Goal: Task Accomplishment & Management: Manage account settings

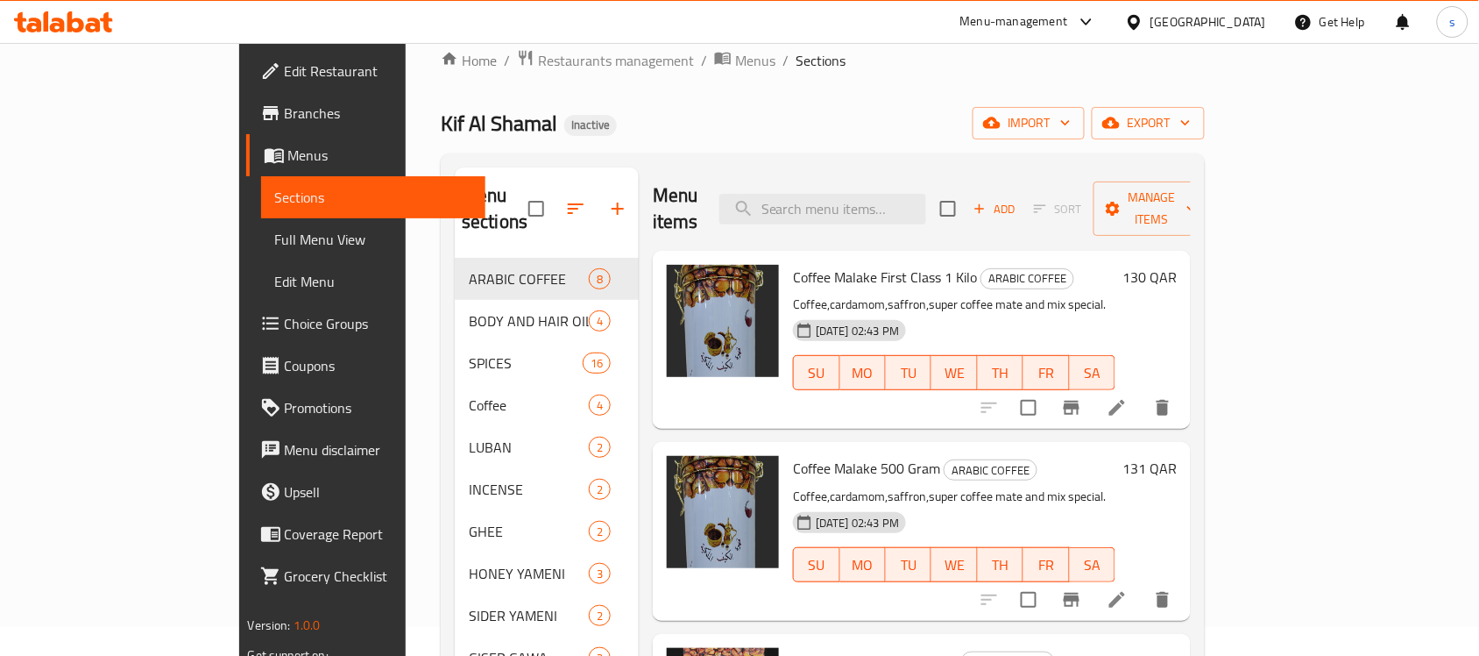
click at [261, 224] on link "Full Menu View" at bounding box center [373, 239] width 225 height 42
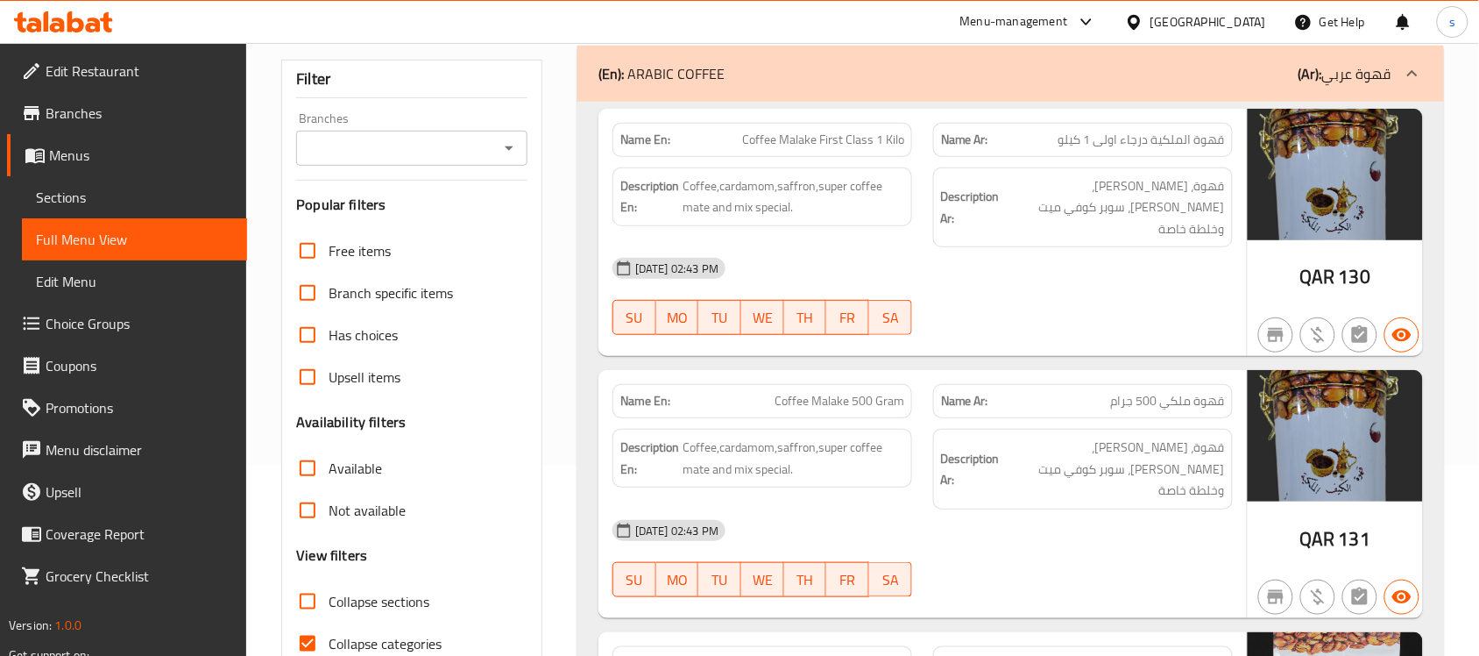
scroll to position [467, 0]
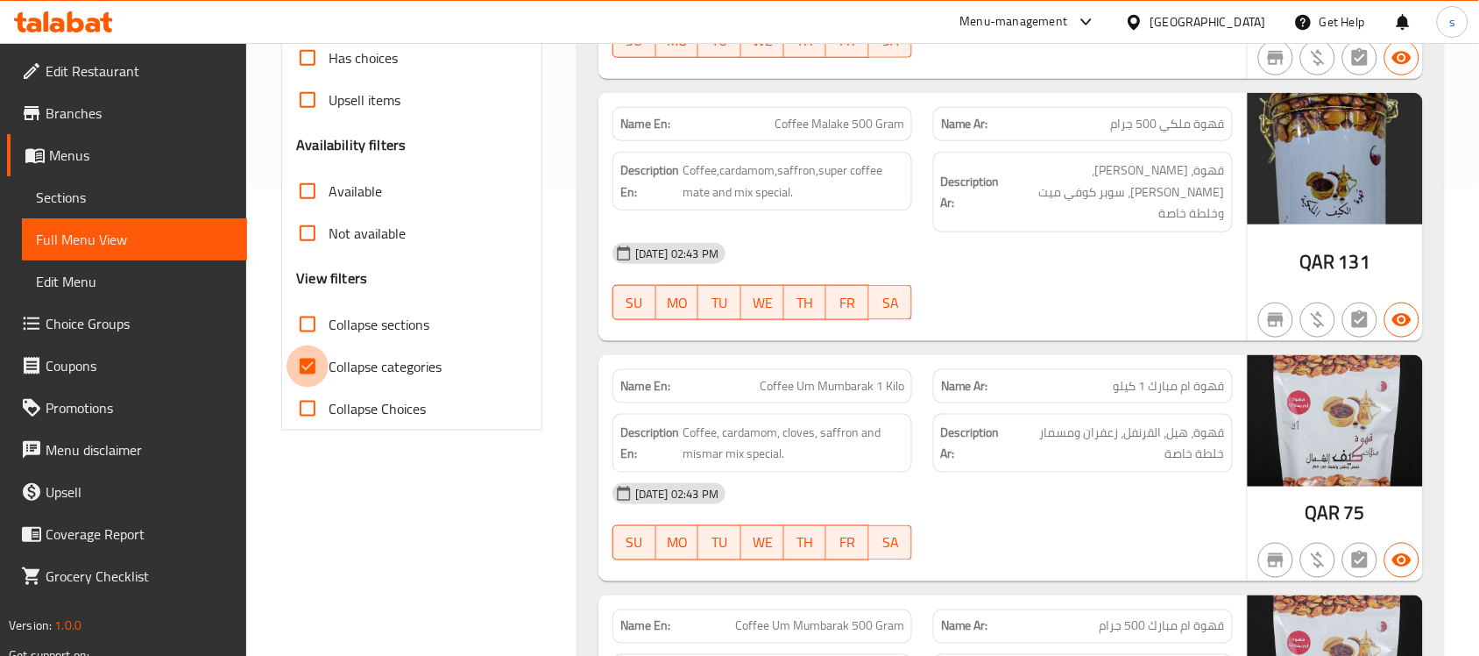
click at [303, 361] on input "Collapse categories" at bounding box center [308, 366] width 42 height 42
checkbox input "false"
click at [313, 322] on input "Collapse sections" at bounding box center [308, 324] width 42 height 42
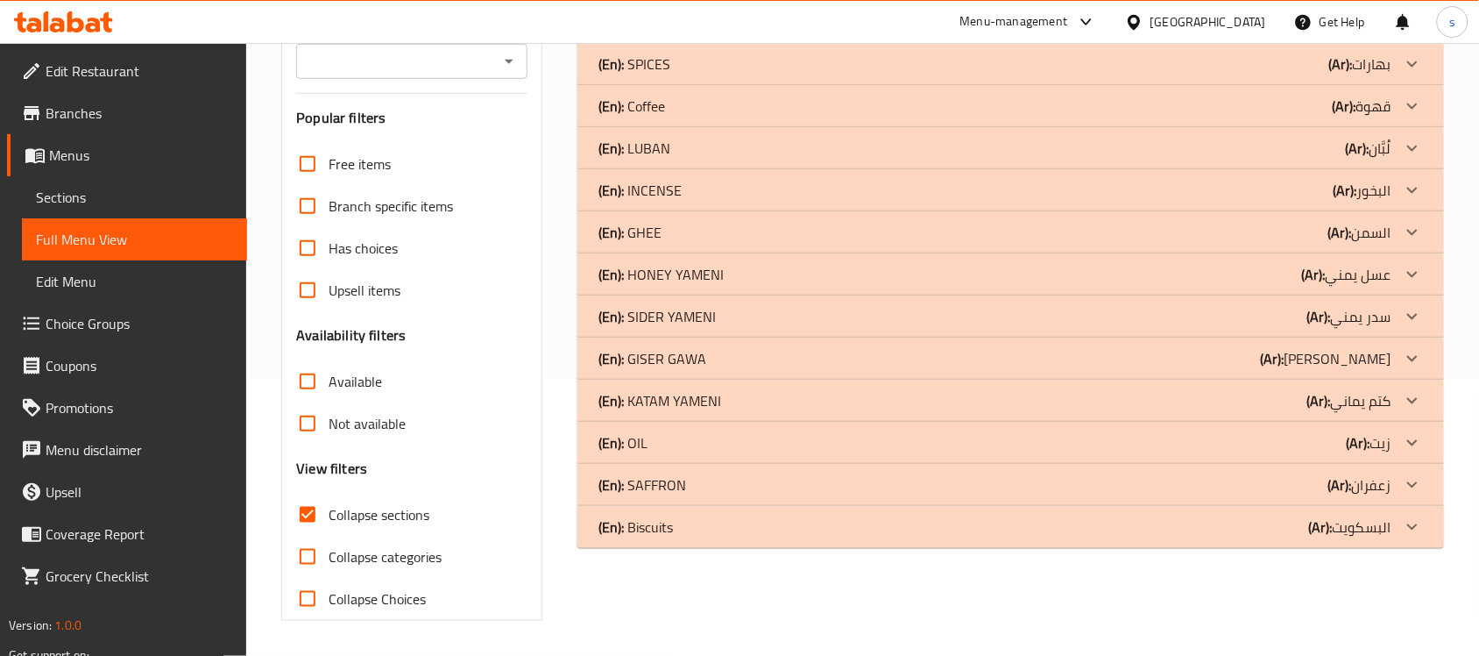
scroll to position [277, 0]
click at [308, 509] on input "Collapse sections" at bounding box center [308, 514] width 42 height 42
checkbox input "false"
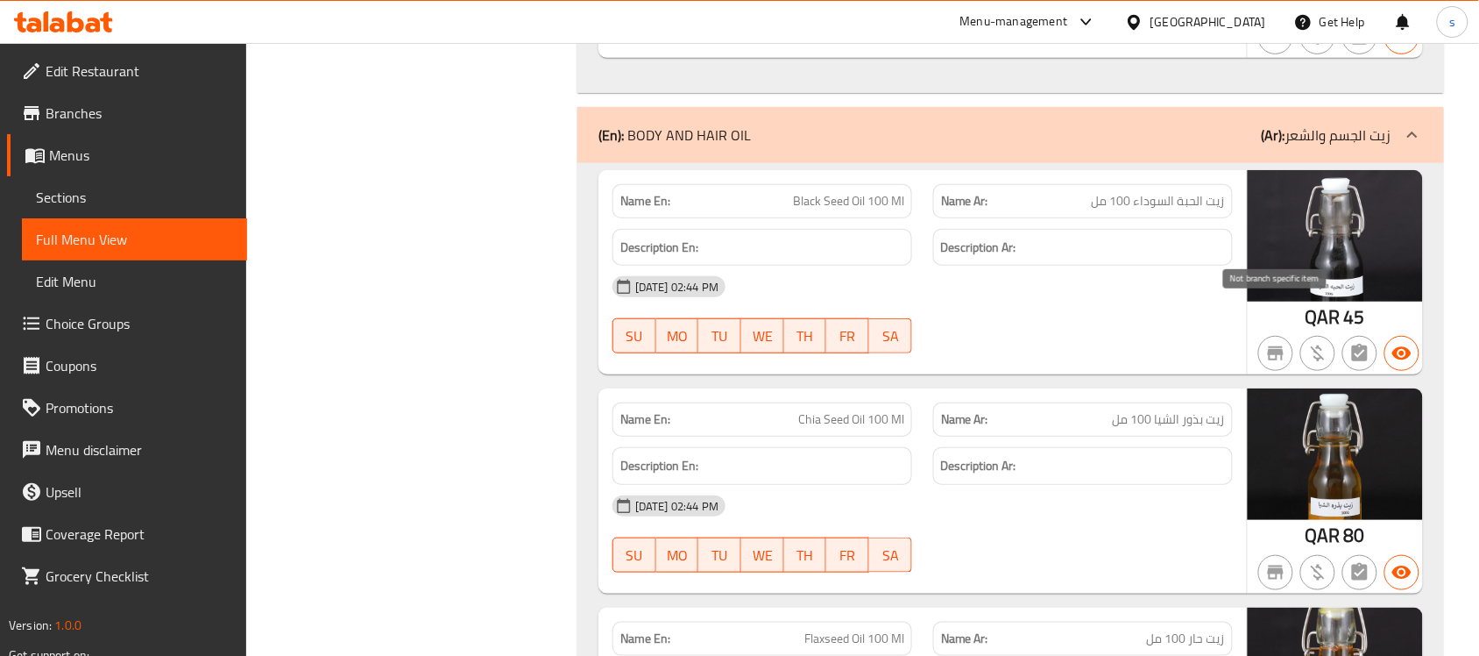
scroll to position [2081, 0]
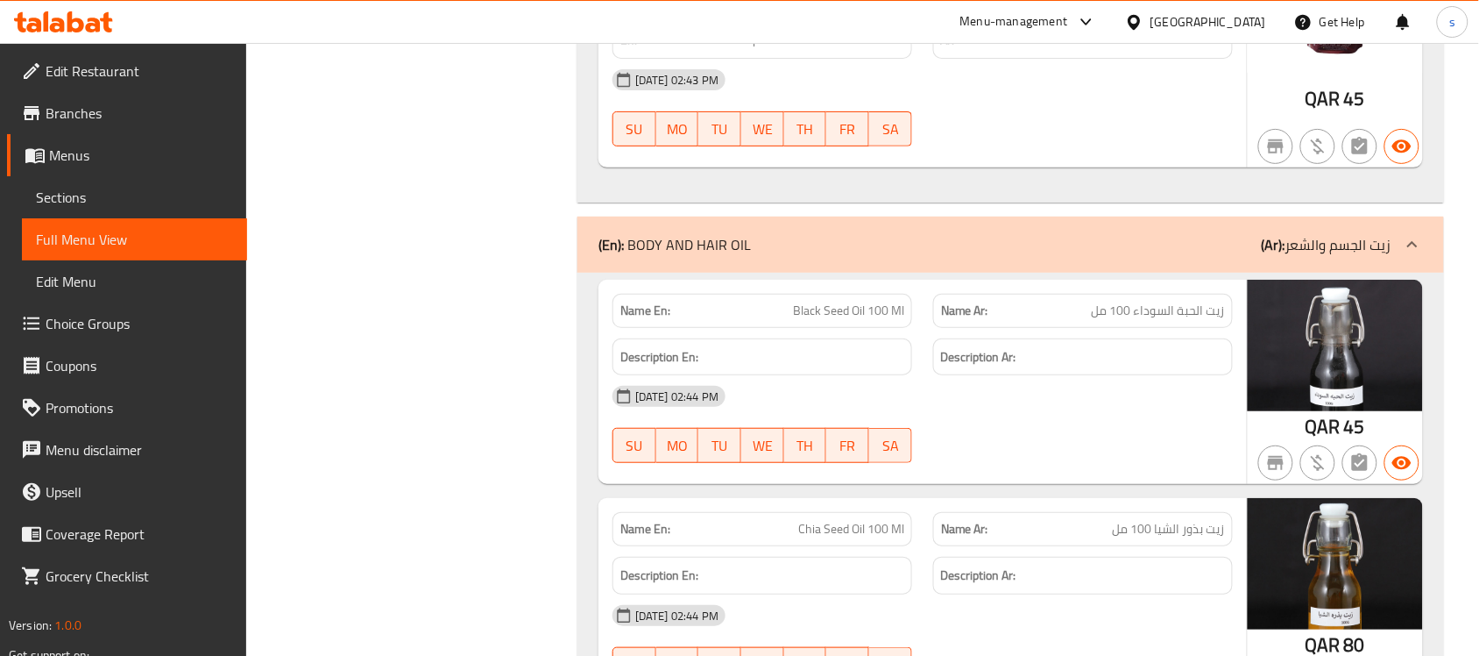
click at [1216, 234] on div "(En): BODY AND HAIR OIL (Ar): زيت الجسم والشعر" at bounding box center [995, 244] width 793 height 21
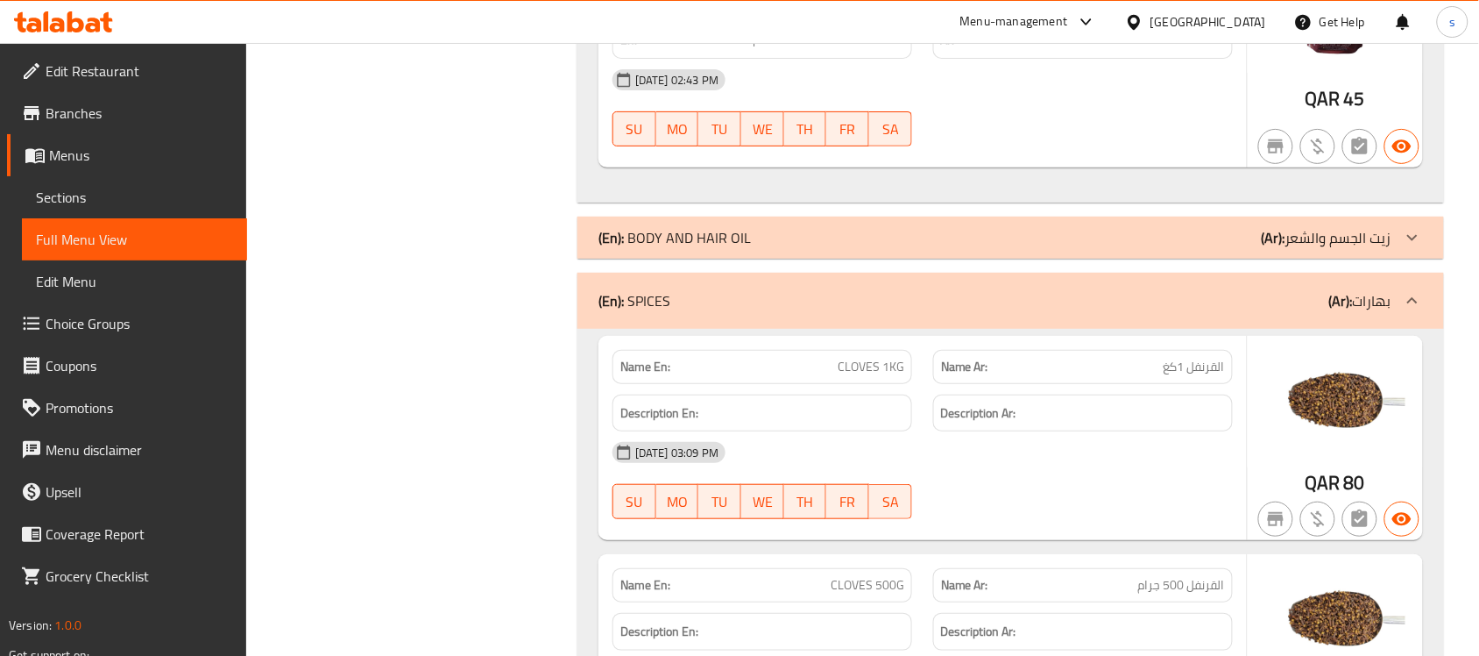
click at [1242, 290] on div "(En): SPICES (Ar): بهارات" at bounding box center [995, 300] width 793 height 21
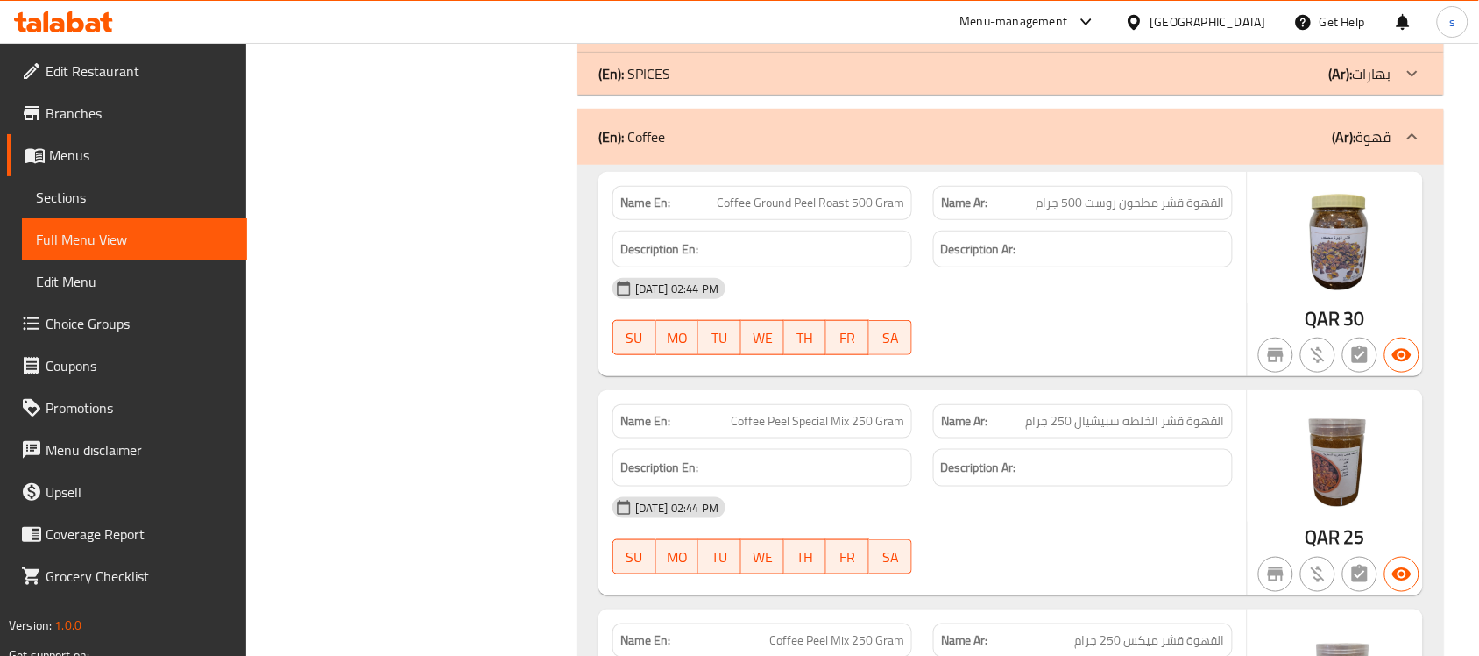
scroll to position [2191, 0]
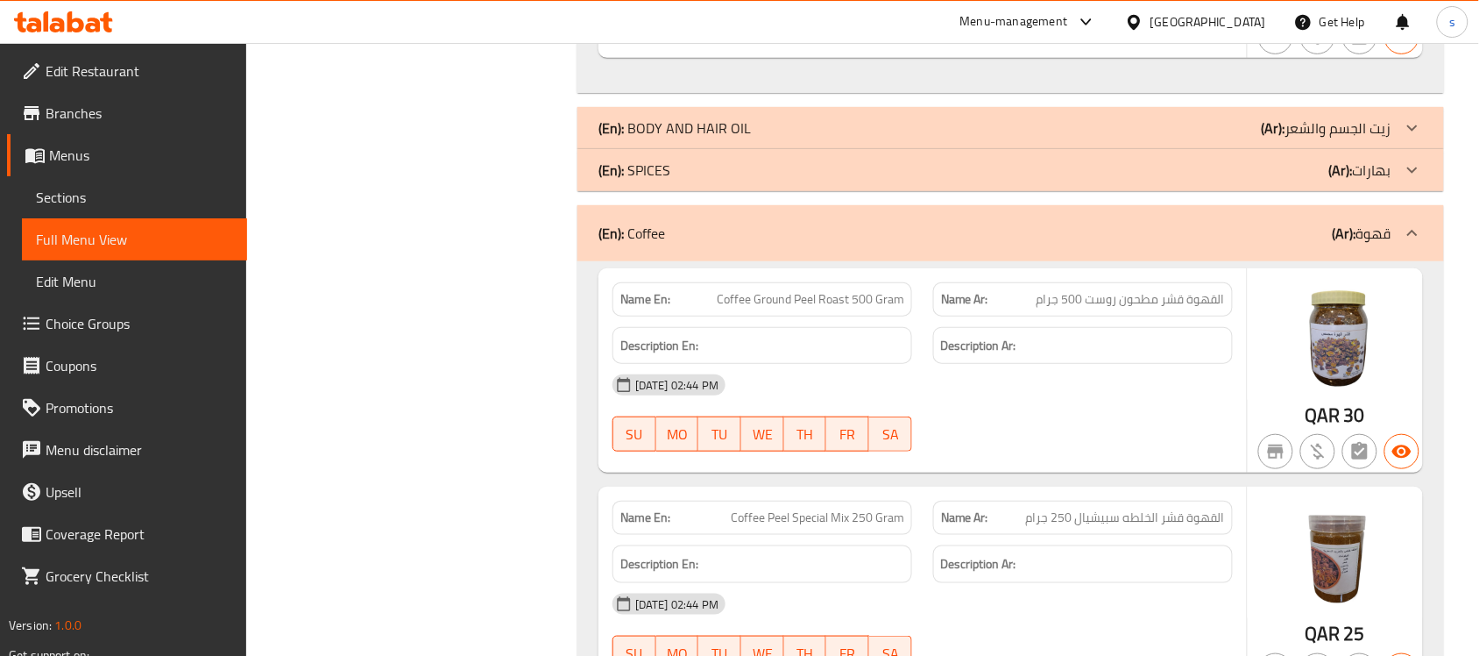
click at [1251, 223] on div "(En): Coffee (Ar): قهوة" at bounding box center [995, 233] width 793 height 21
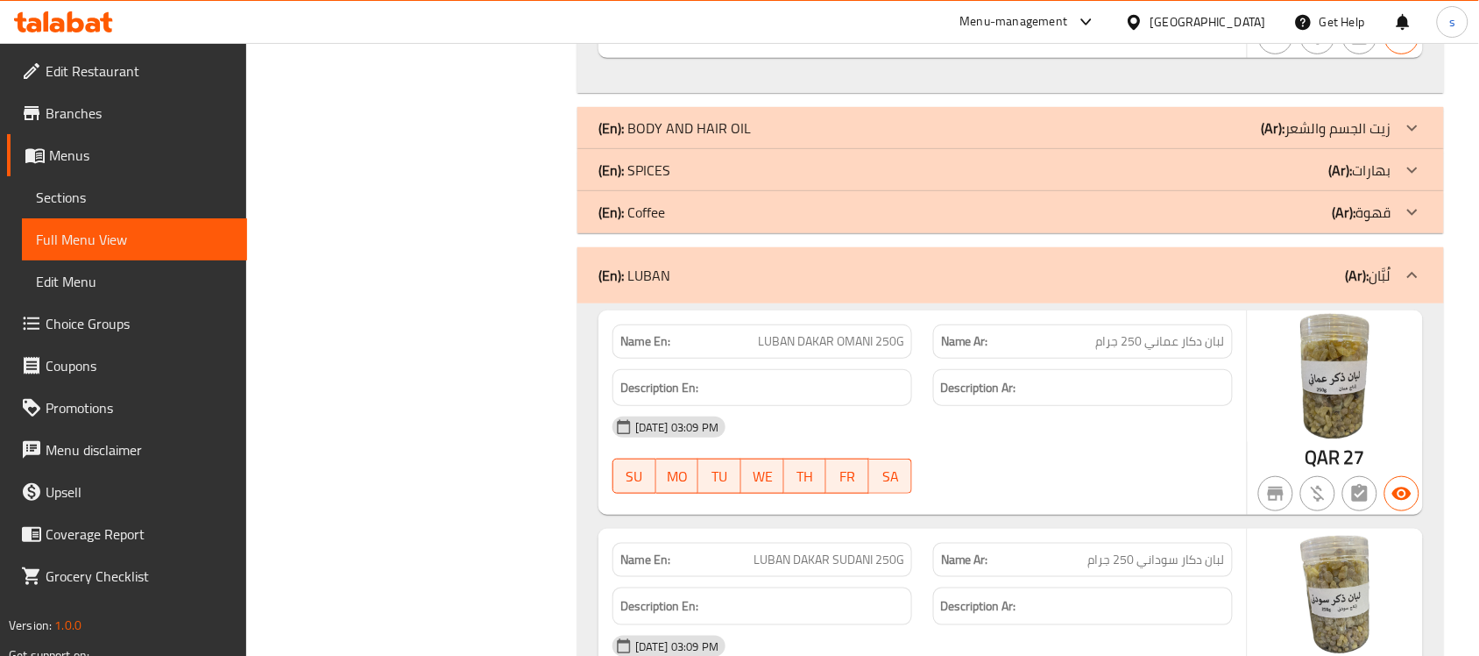
click at [1201, 265] on div "(En): LUBAN (Ar): لُبَّان" at bounding box center [995, 275] width 793 height 21
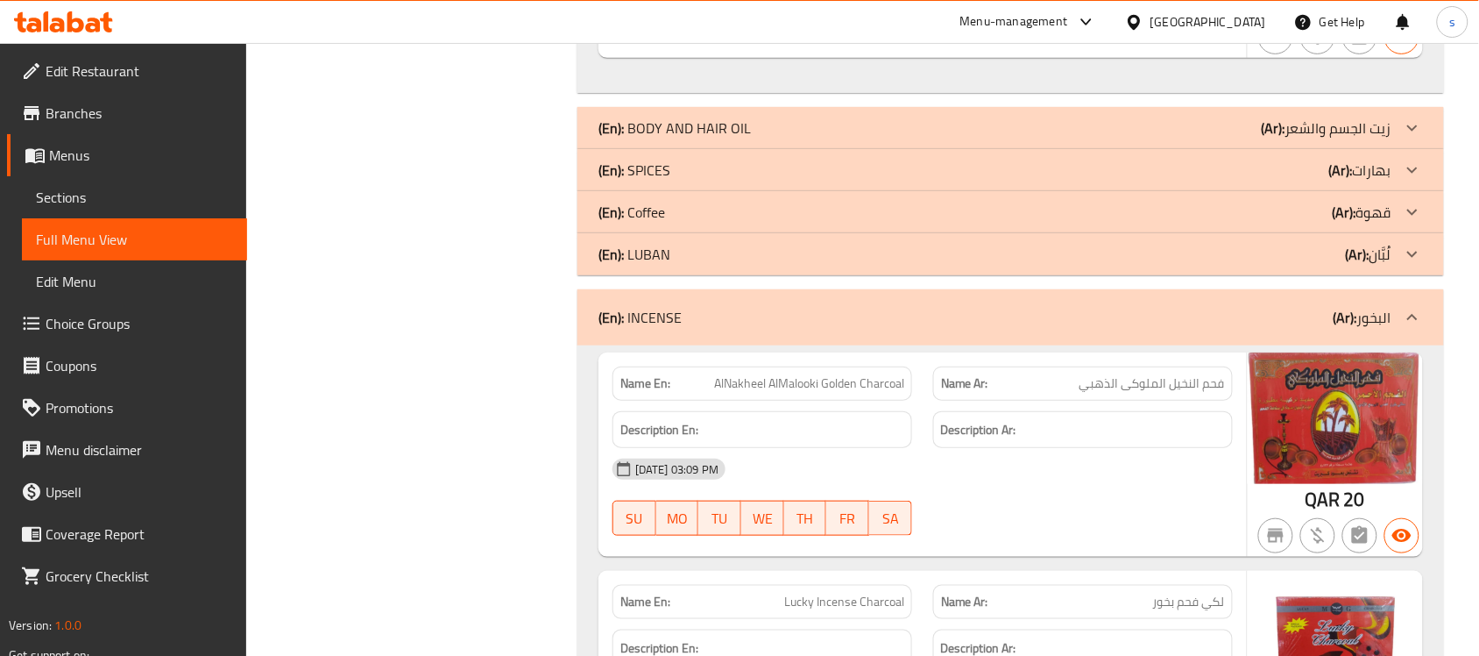
scroll to position [2301, 0]
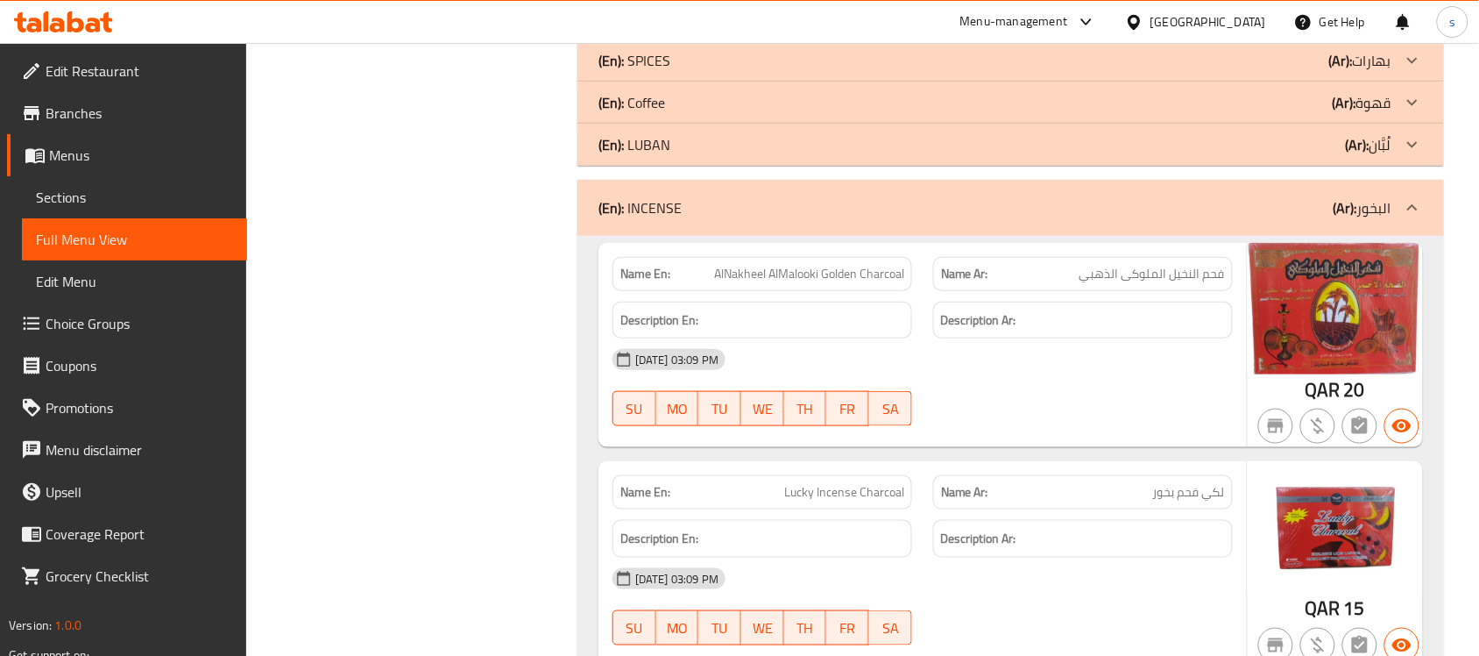
drag, startPoint x: 1208, startPoint y: 180, endPoint x: 730, endPoint y: 182, distance: 477.6
click at [1207, 197] on div "(En): INCENSE (Ar): البخور" at bounding box center [995, 207] width 793 height 21
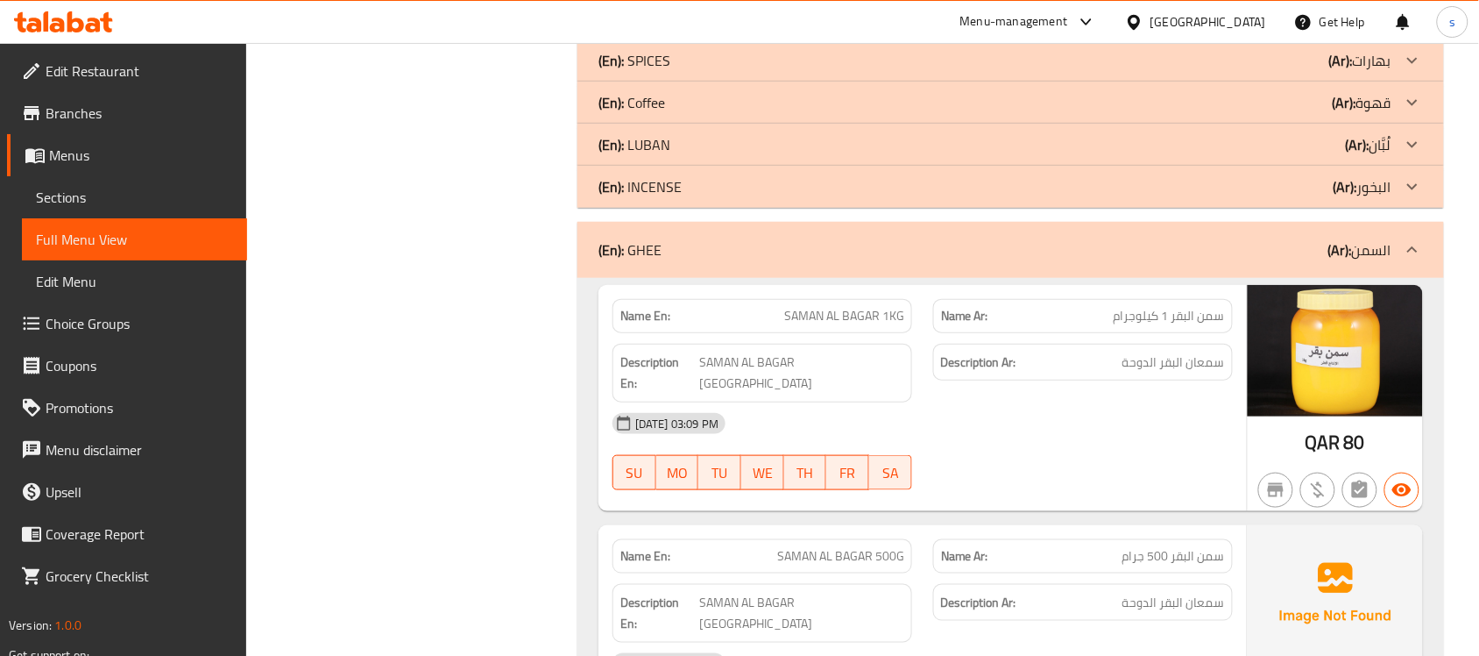
click at [1144, 239] on div "(En): GHEE (Ar): السمن" at bounding box center [995, 249] width 793 height 21
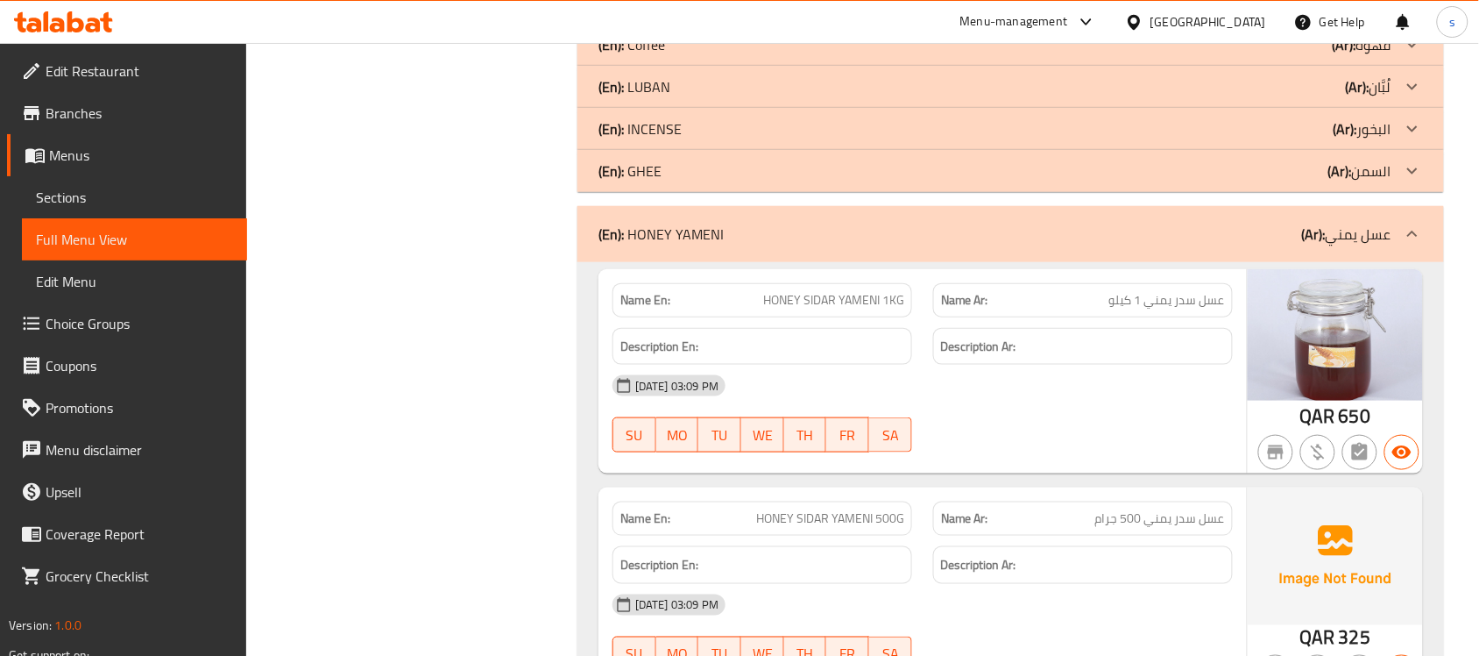
scroll to position [2410, 0]
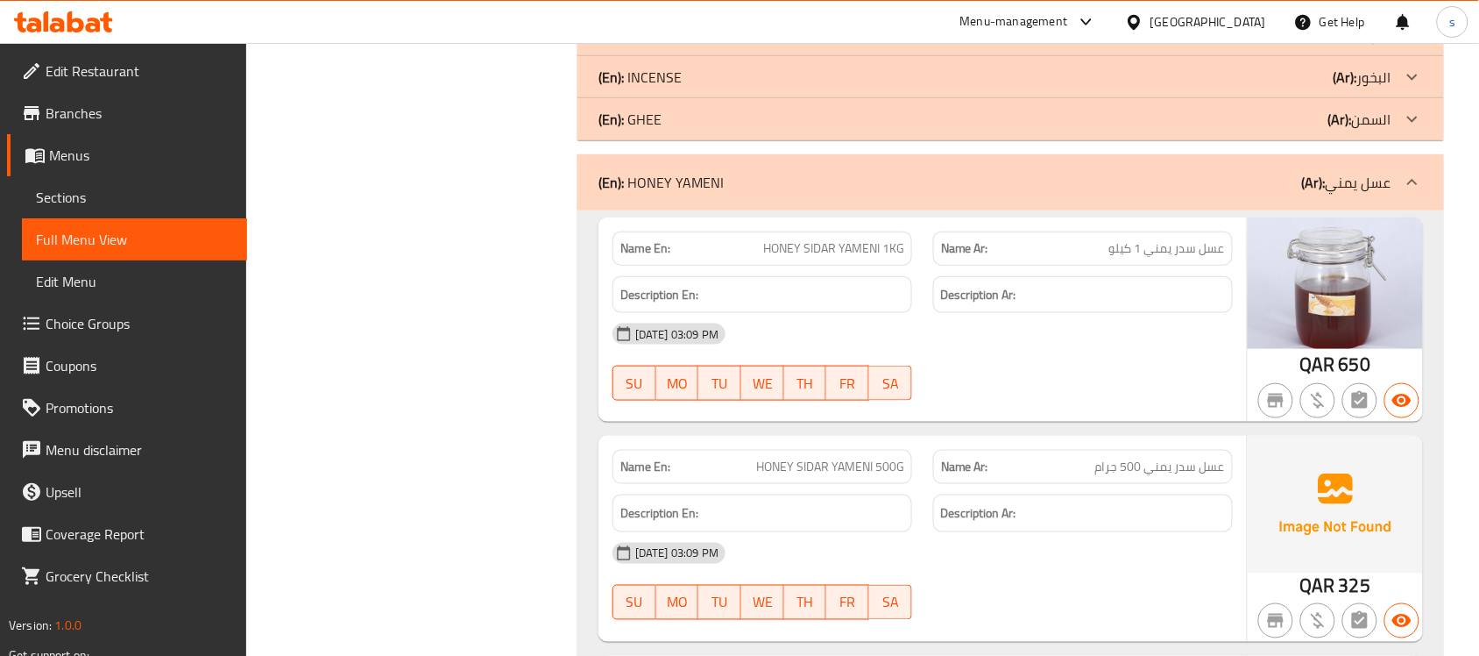
click at [1164, 172] on div "(En): [PERSON_NAME] (Ar): عسل يمني" at bounding box center [995, 182] width 793 height 21
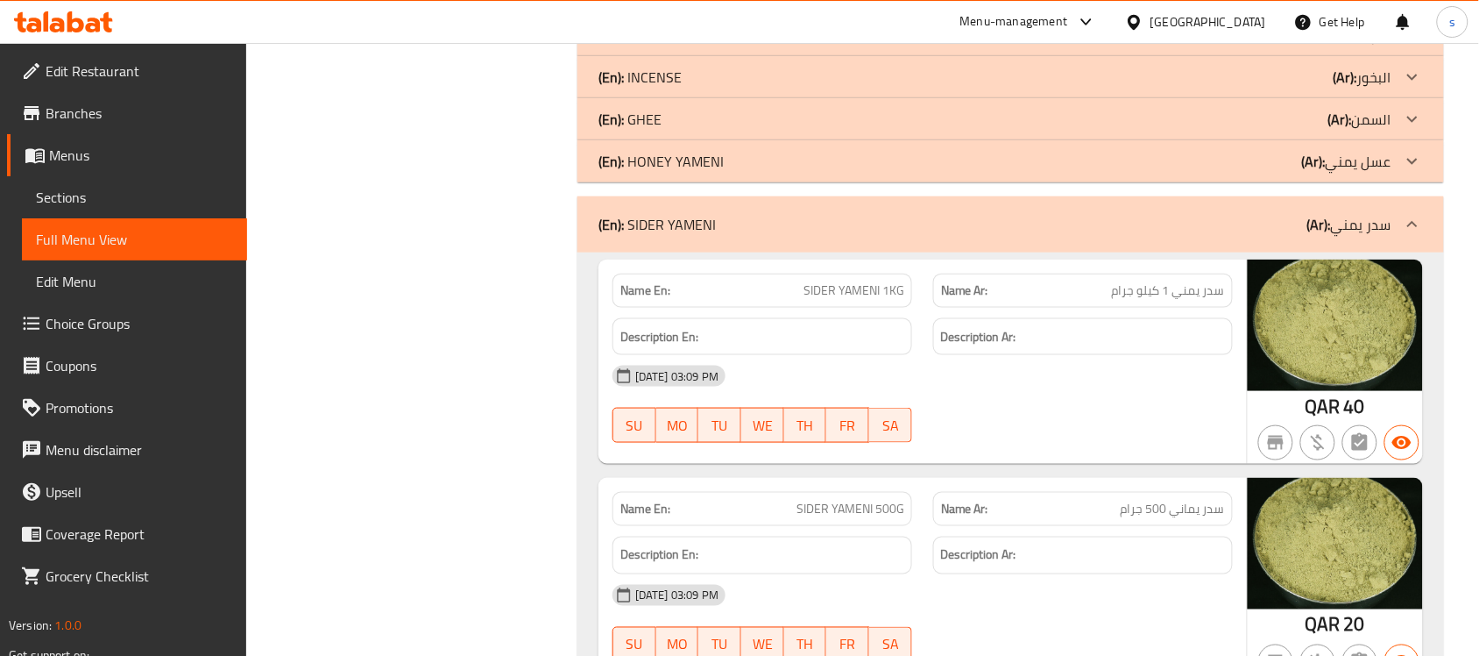
click at [1163, 214] on div "(En): SIDER YAMENI (Ar): سدر يمني" at bounding box center [995, 224] width 793 height 21
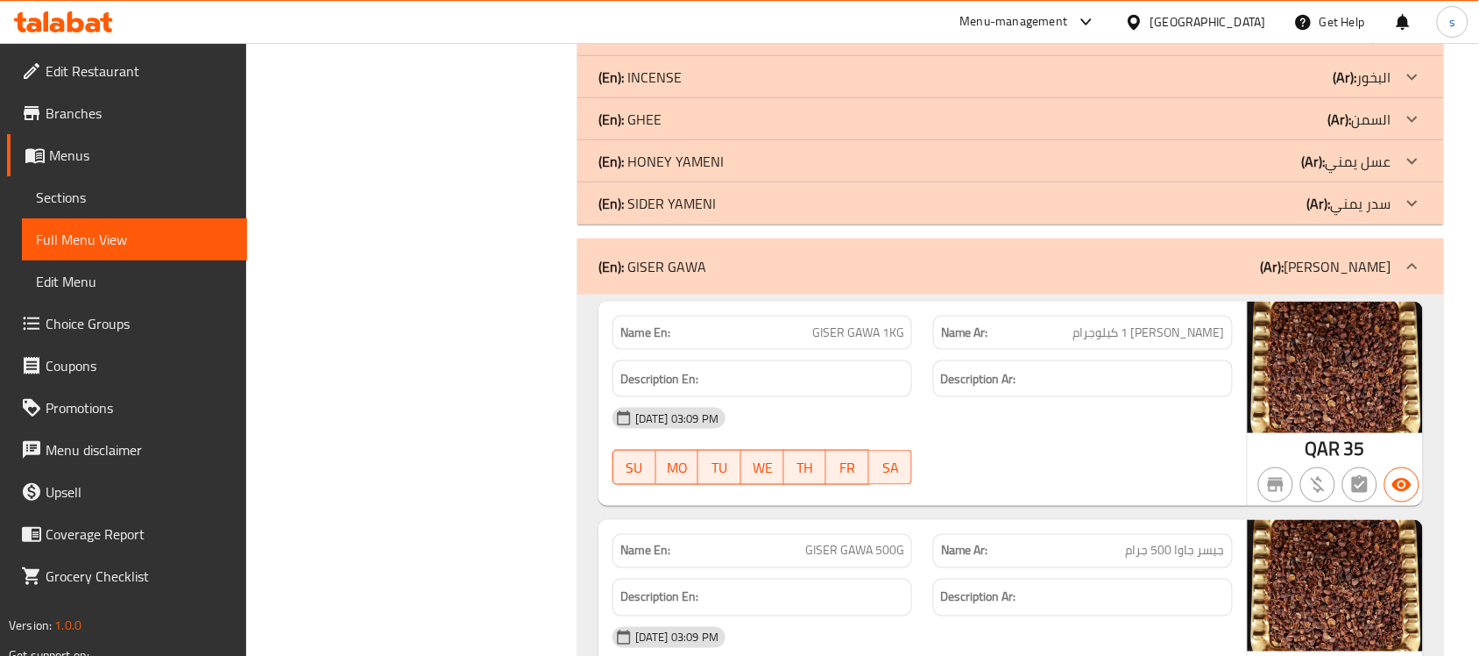
click at [1162, 256] on div "(En): [PERSON_NAME] (Ar): [PERSON_NAME]" at bounding box center [995, 266] width 793 height 21
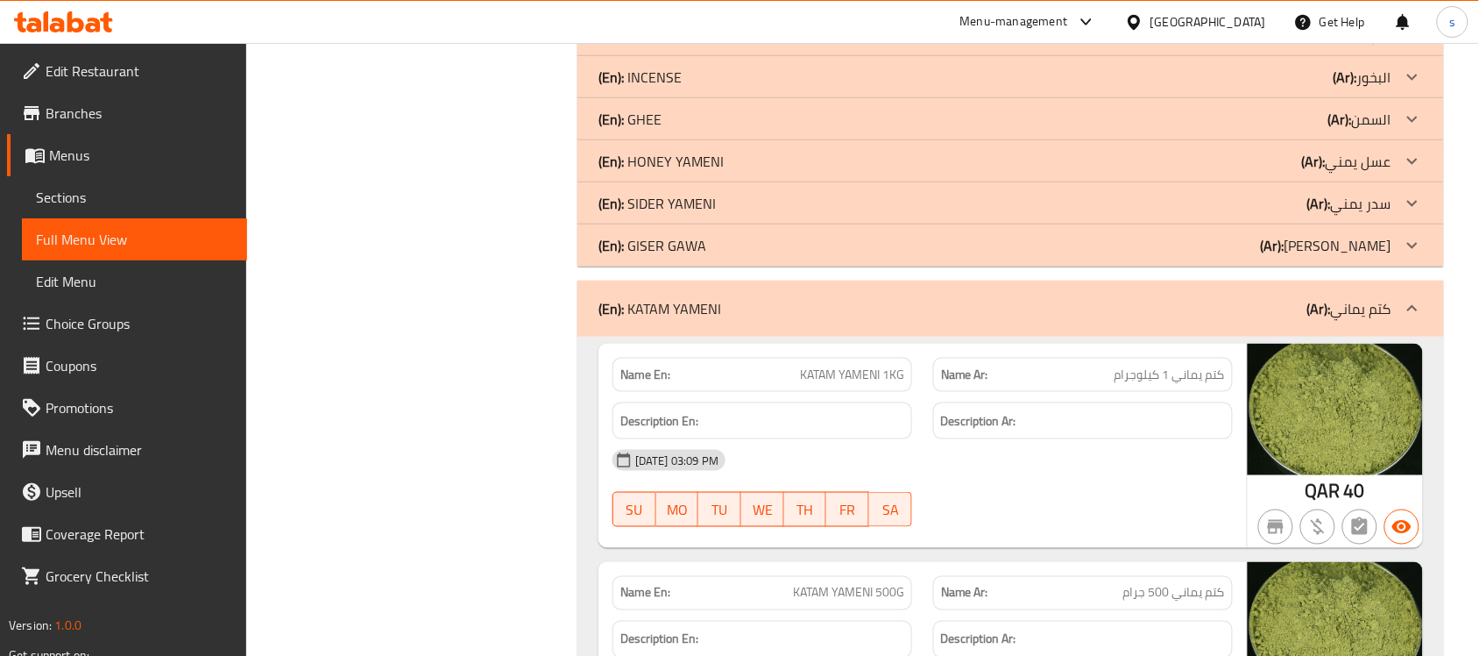
click at [1215, 298] on div "(En): [PERSON_NAME] (Ar): [PERSON_NAME]" at bounding box center [995, 308] width 793 height 21
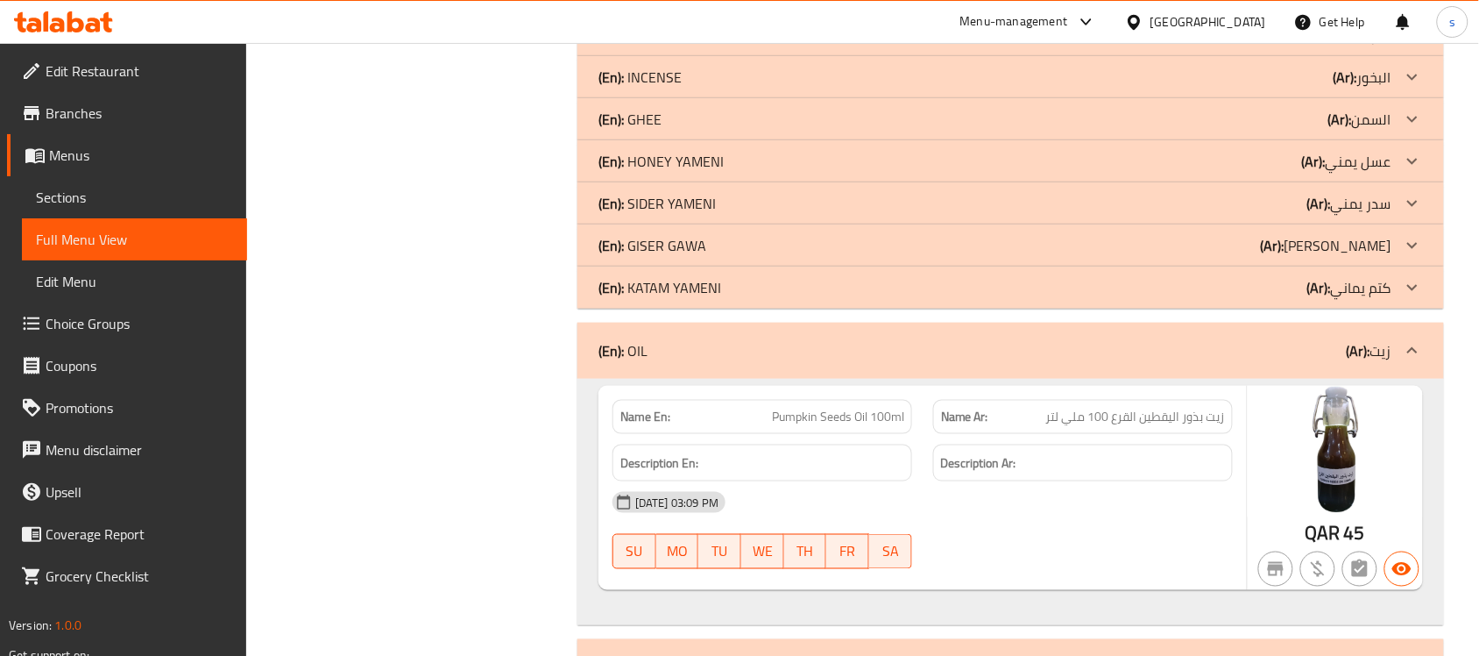
click at [1233, 340] on div "(En): OIL (Ar): زيت" at bounding box center [995, 350] width 793 height 21
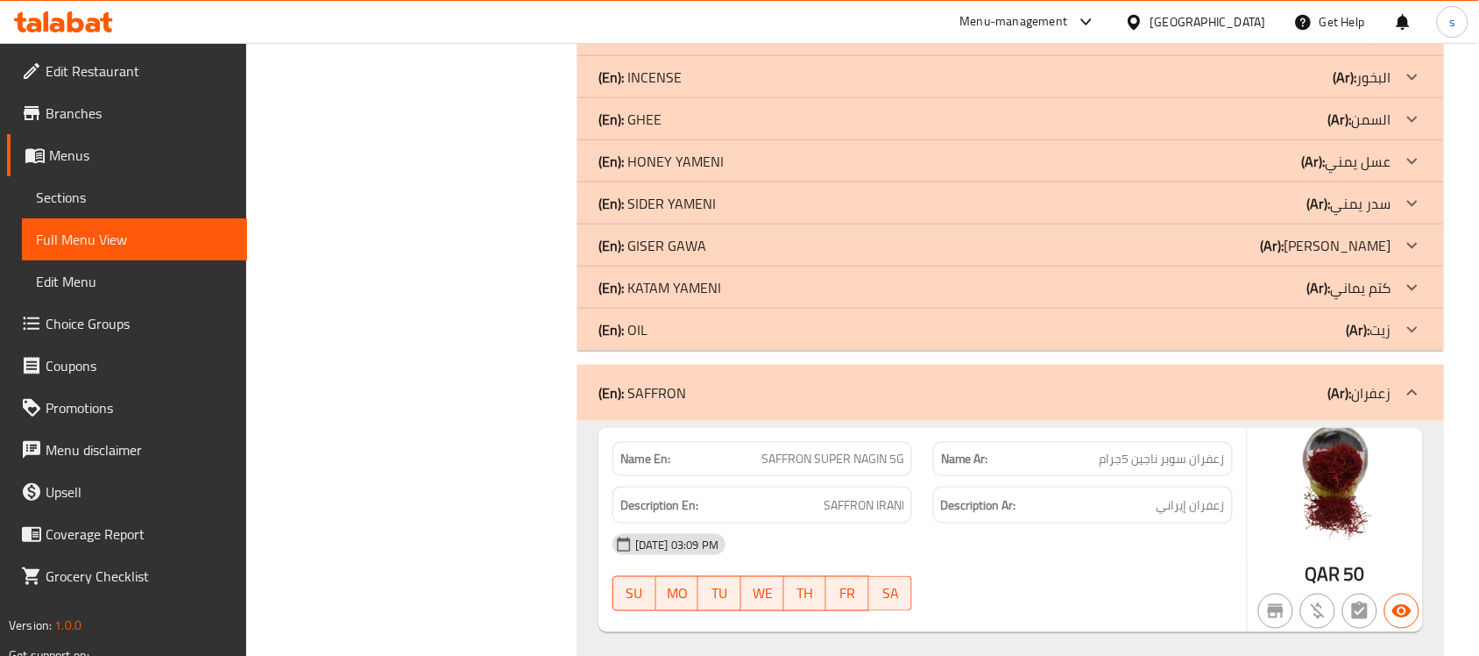
click at [1237, 382] on div "(En): SAFFRON (Ar): زعفران" at bounding box center [1011, 393] width 867 height 56
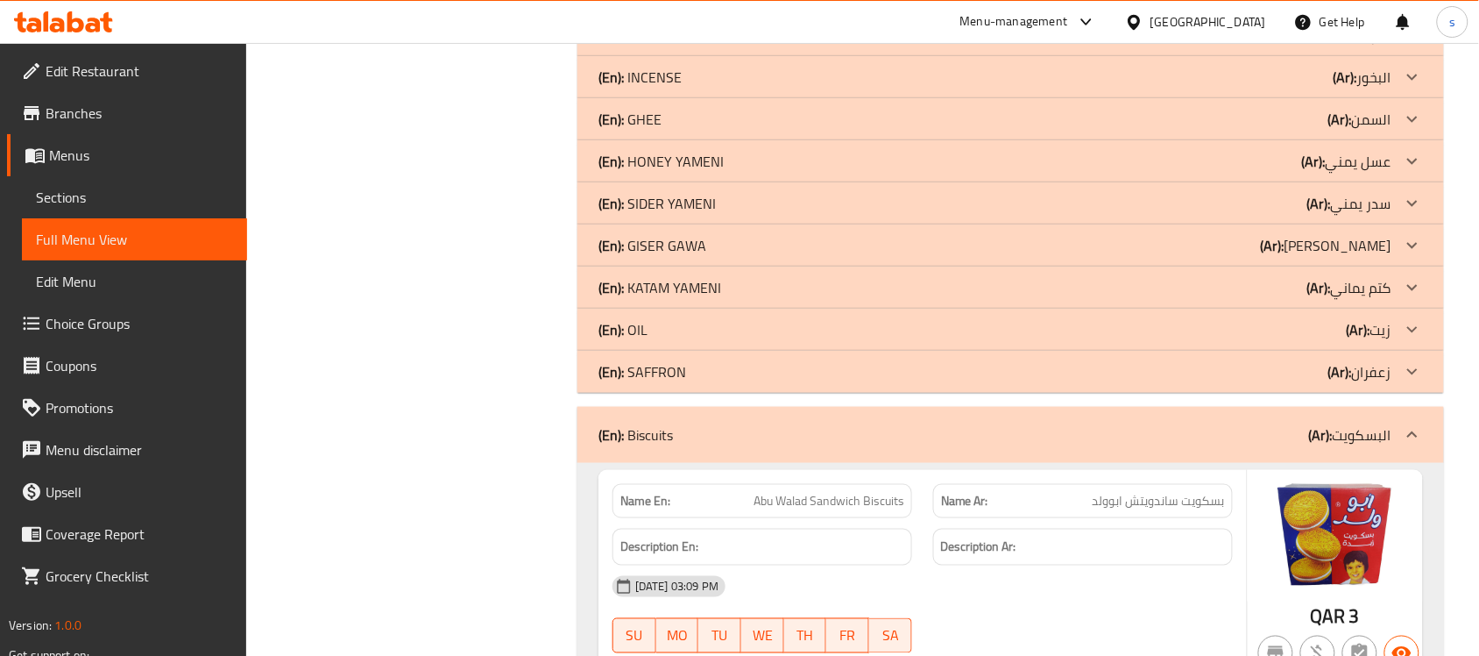
click at [1251, 424] on div "(En): Biscuits (Ar): البسكويت" at bounding box center [995, 434] width 793 height 21
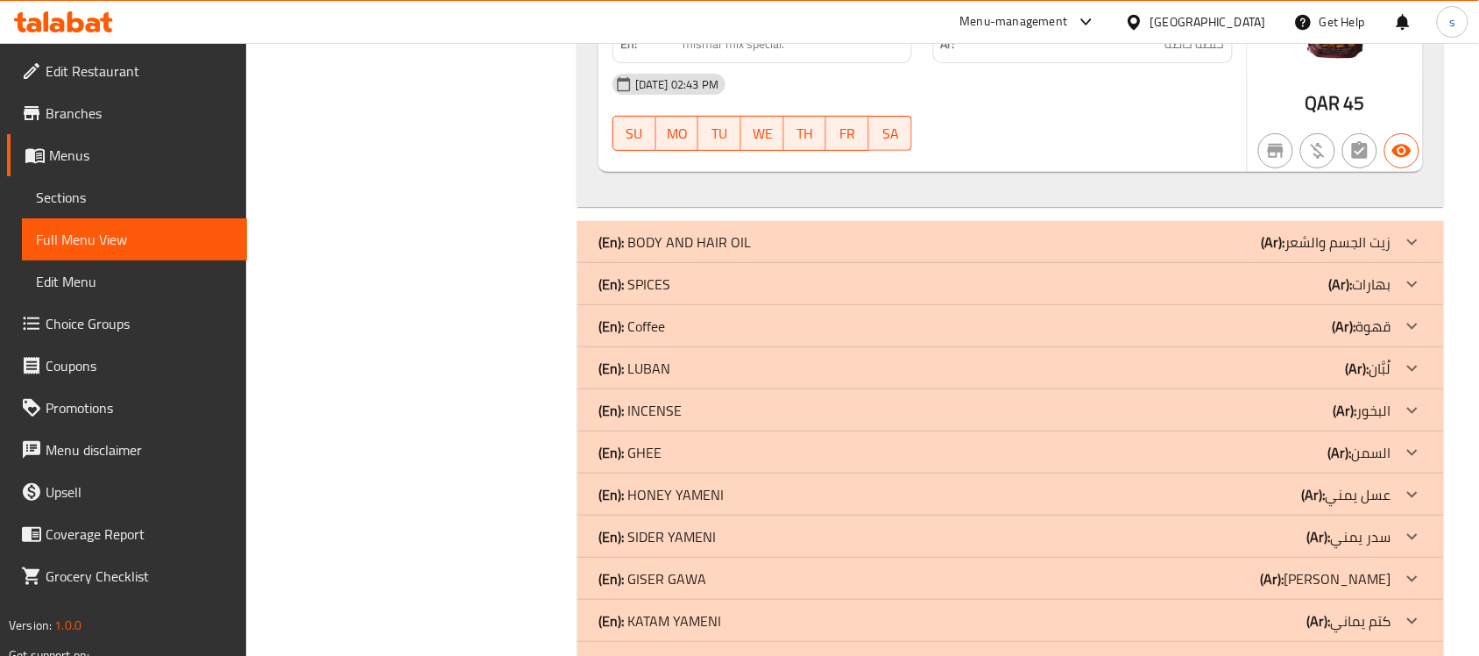
scroll to position [2078, 0]
click at [784, 230] on div "(En): BODY AND HAIR OIL (Ar): زيت الجسم والشعر" at bounding box center [995, 240] width 793 height 21
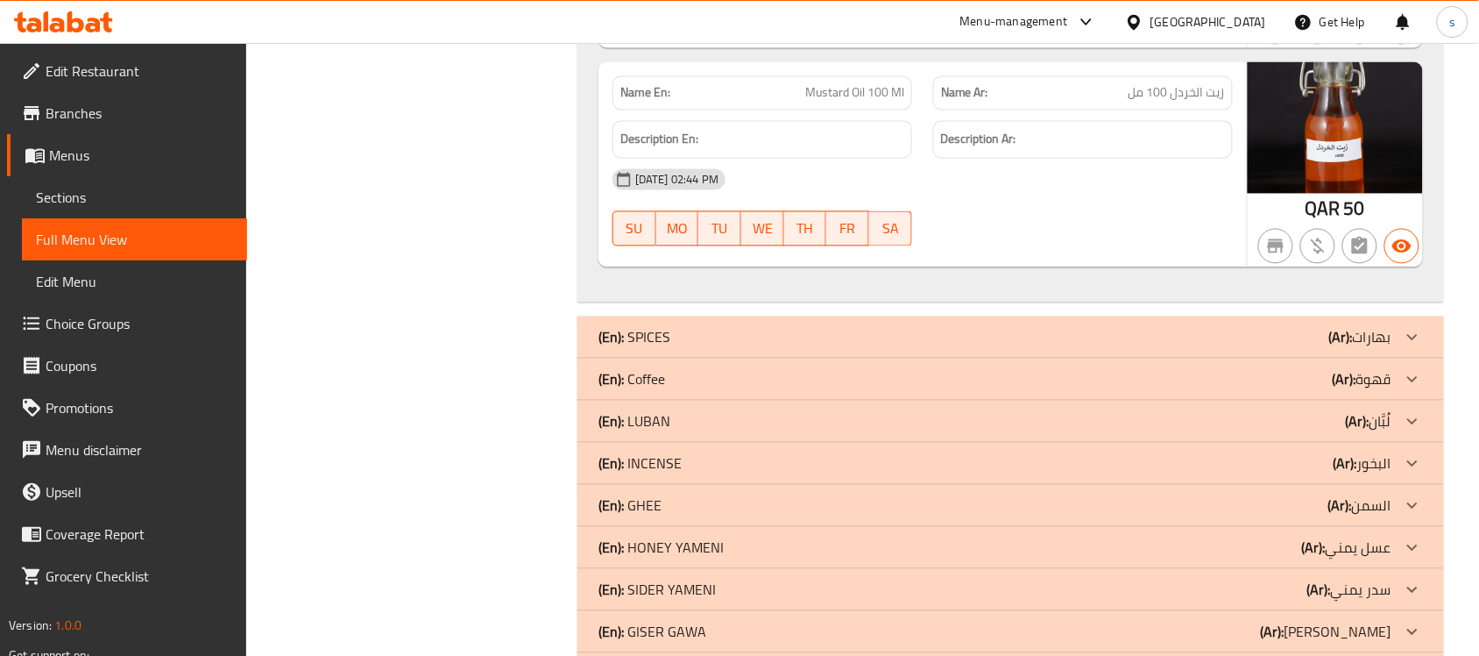
scroll to position [3121, 0]
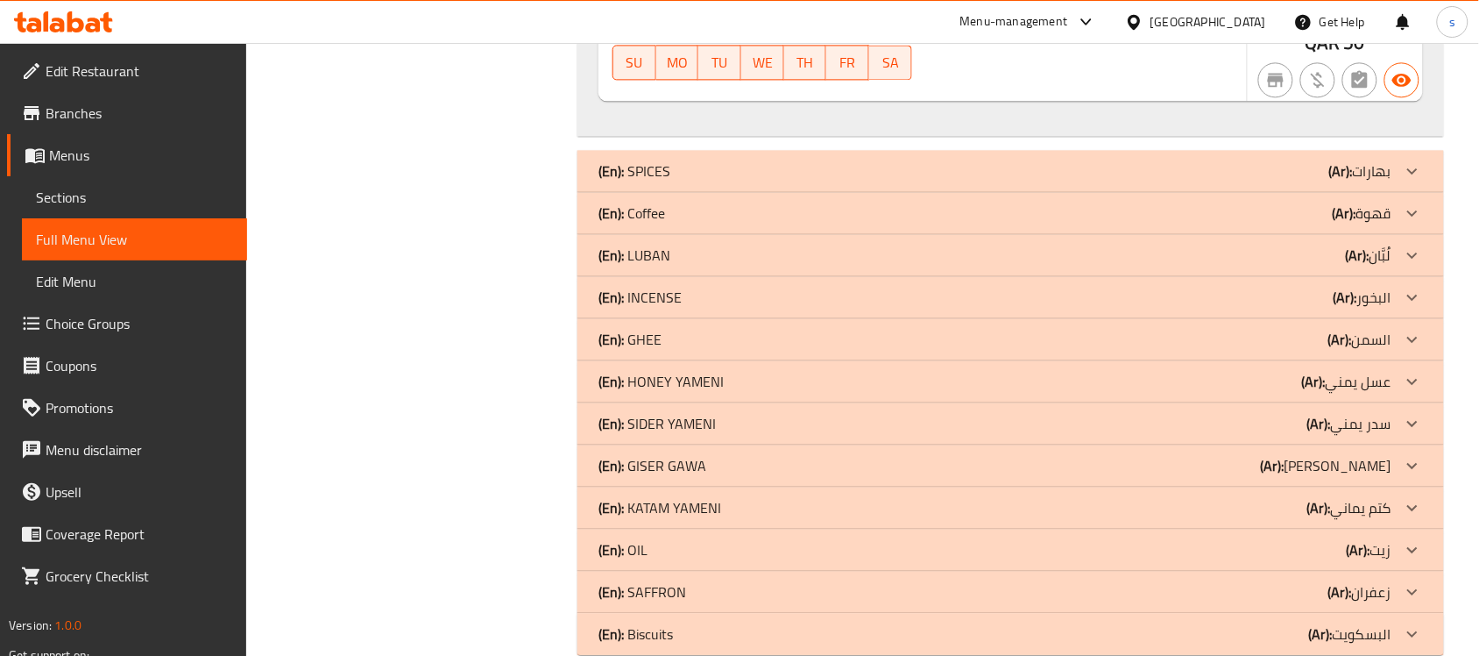
click at [765, 160] on div "(En): SPICES (Ar): بهارات" at bounding box center [995, 170] width 793 height 21
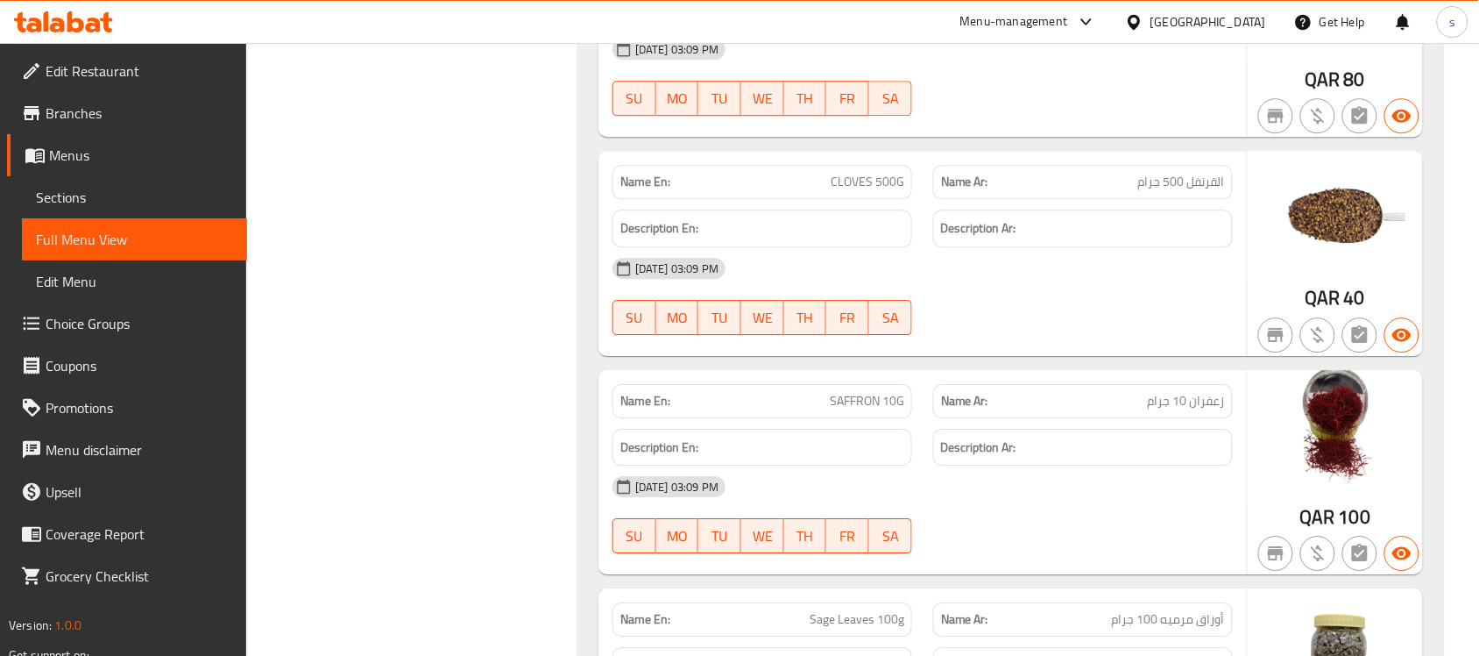
scroll to position [2634, 0]
